Goal: Navigation & Orientation: Find specific page/section

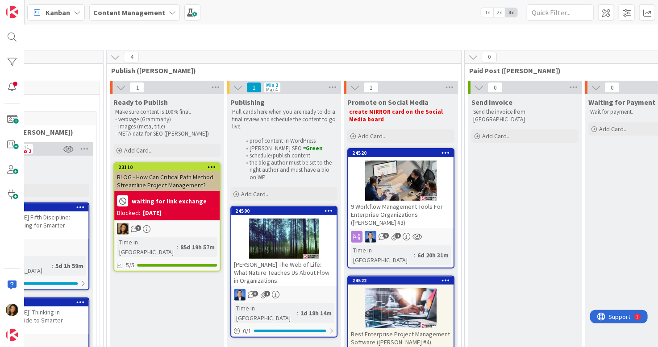
scroll to position [89, 1271]
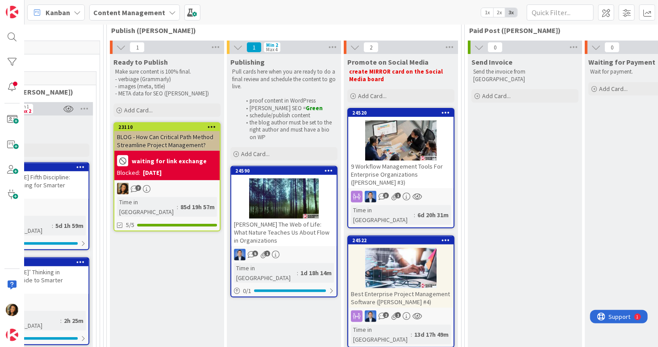
click at [284, 211] on div at bounding box center [283, 198] width 105 height 40
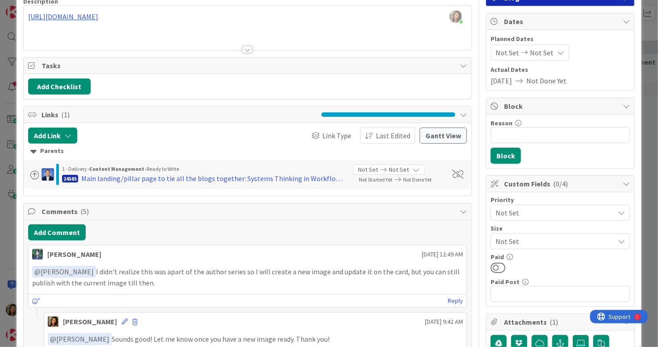
scroll to position [89, 0]
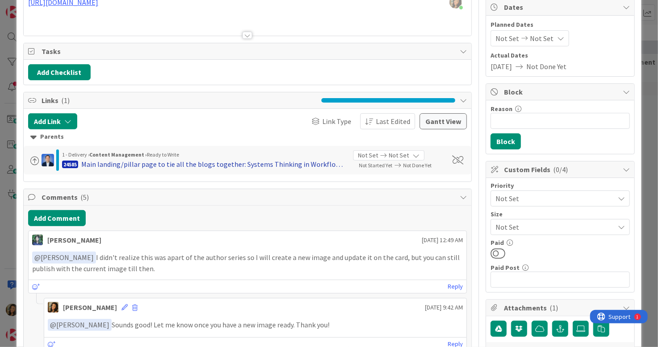
click at [228, 165] on div "Main landing/pillar page to tie all the blogs together: Systems Thinking in Wor…" at bounding box center [213, 164] width 265 height 11
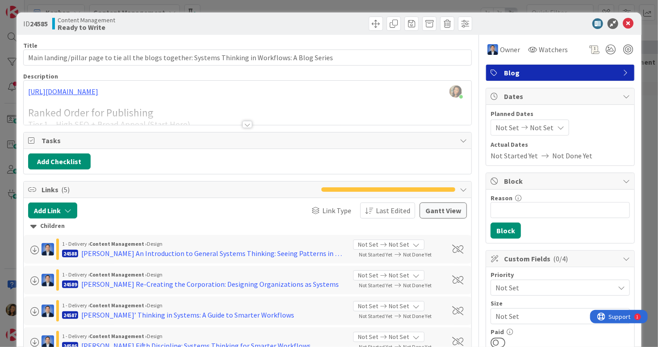
click at [244, 124] on div at bounding box center [247, 124] width 10 height 7
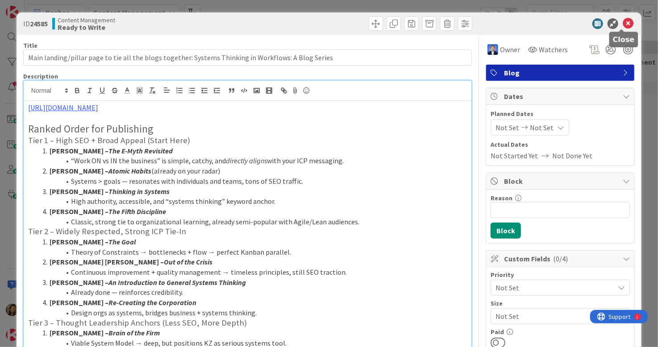
click at [622, 22] on icon at bounding box center [627, 23] width 11 height 11
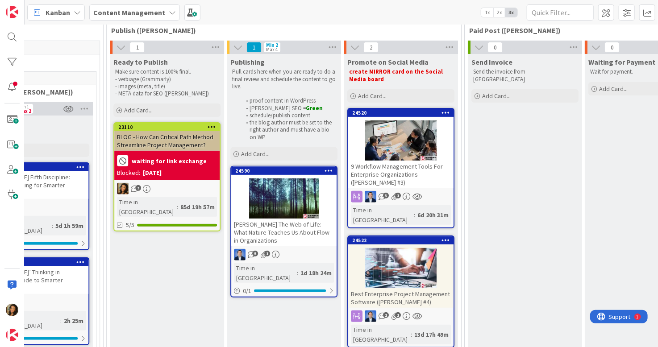
click at [285, 203] on div at bounding box center [283, 198] width 105 height 40
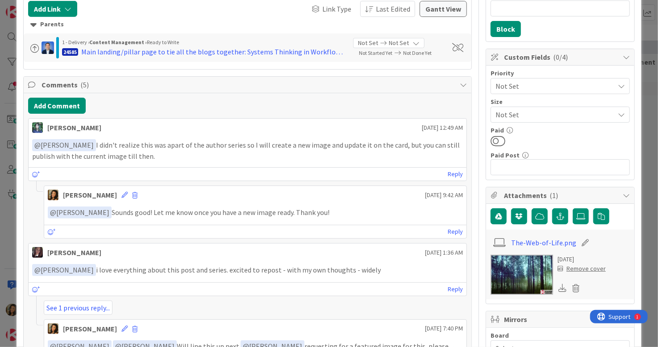
scroll to position [268, 0]
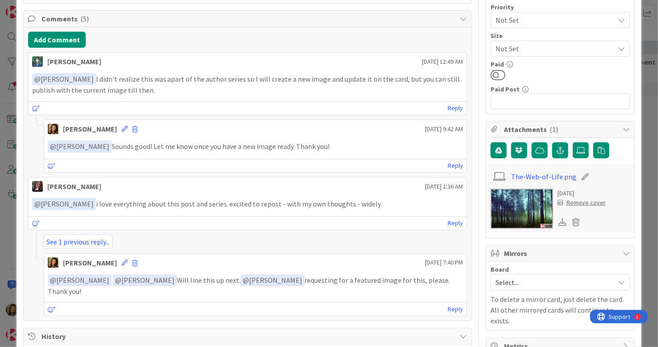
click at [558, 222] on icon at bounding box center [562, 222] width 8 height 8
